Goal: Navigation & Orientation: Find specific page/section

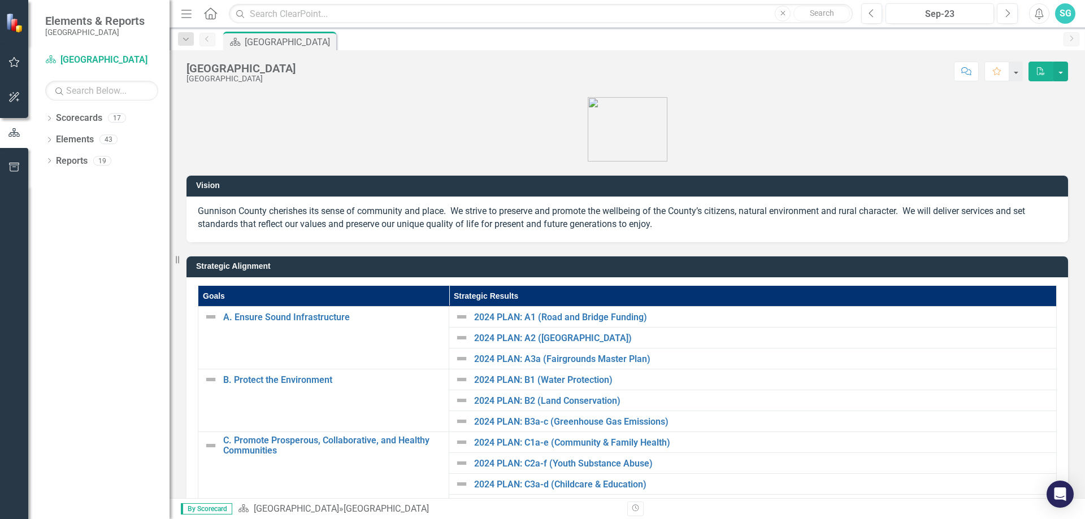
drag, startPoint x: 93, startPoint y: 233, endPoint x: 92, endPoint y: 202, distance: 31.1
click at [92, 233] on div "Dropdown Scorecards 17 Dropdown Gunnison County Dropdown Health & Human Service…" at bounding box center [98, 314] width 141 height 410
click at [91, 120] on link "Scorecards" at bounding box center [79, 118] width 46 height 13
click at [50, 119] on icon at bounding box center [49, 118] width 3 height 5
click at [60, 144] on div "Dropdown" at bounding box center [56, 140] width 11 height 10
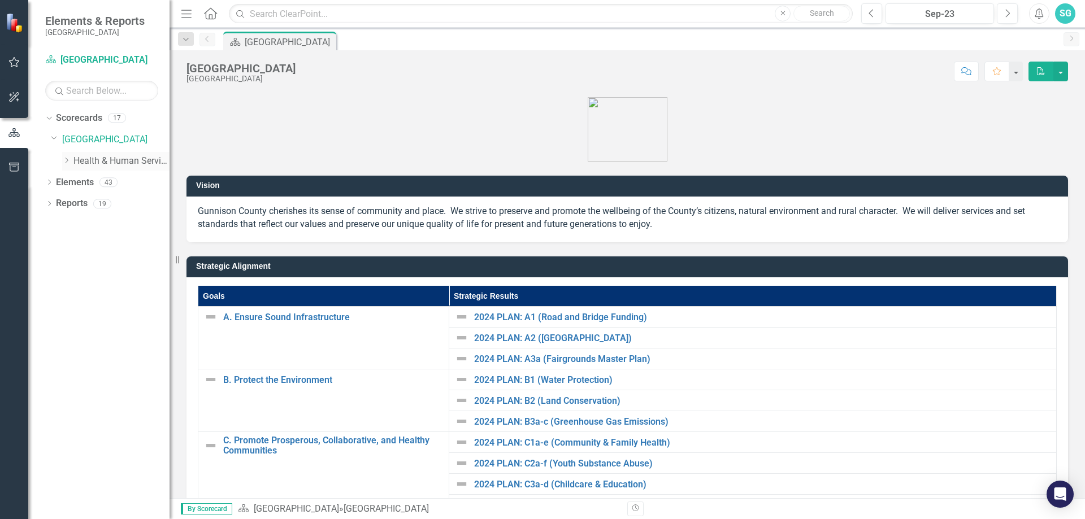
click at [74, 163] on link "Health & Human Services Department" at bounding box center [121, 161] width 96 height 13
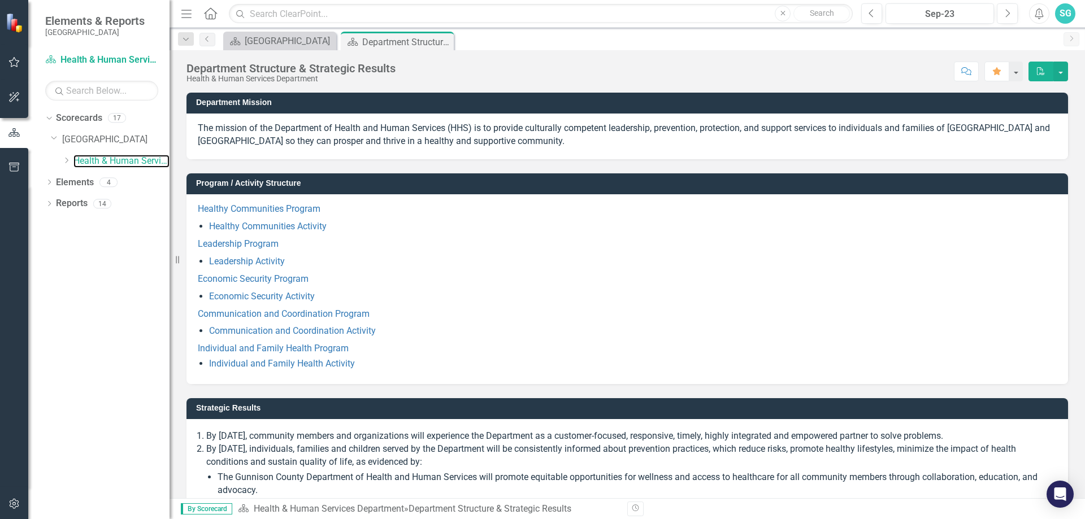
scroll to position [56, 0]
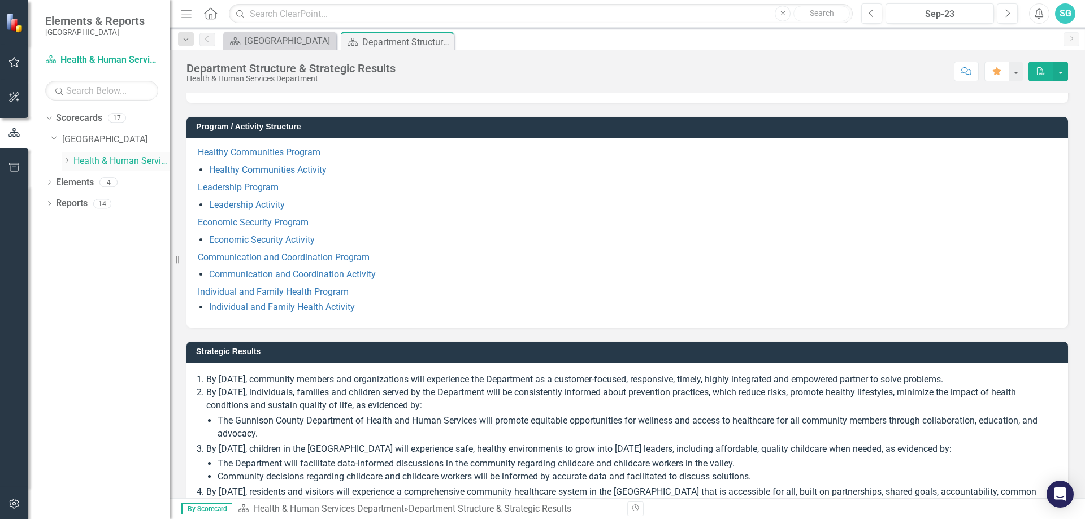
click at [99, 170] on div "Dropdown Health & Human Services Department" at bounding box center [115, 161] width 107 height 19
click at [61, 160] on div "Dropdown Health & Human Services Department" at bounding box center [110, 162] width 119 height 21
click at [66, 160] on icon "Dropdown" at bounding box center [66, 160] width 8 height 7
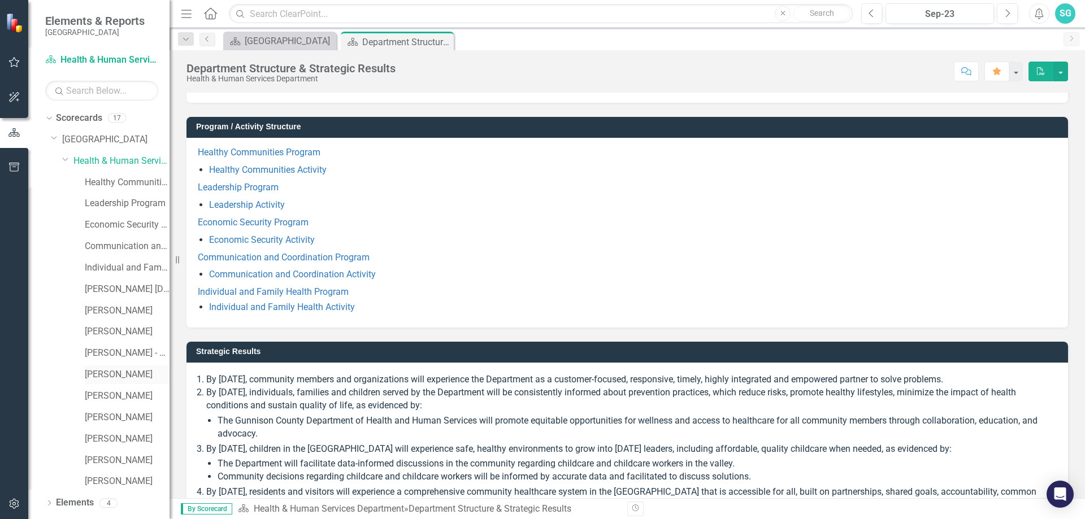
click at [114, 374] on link "[PERSON_NAME]" at bounding box center [127, 374] width 85 height 13
